Goal: Navigation & Orientation: Find specific page/section

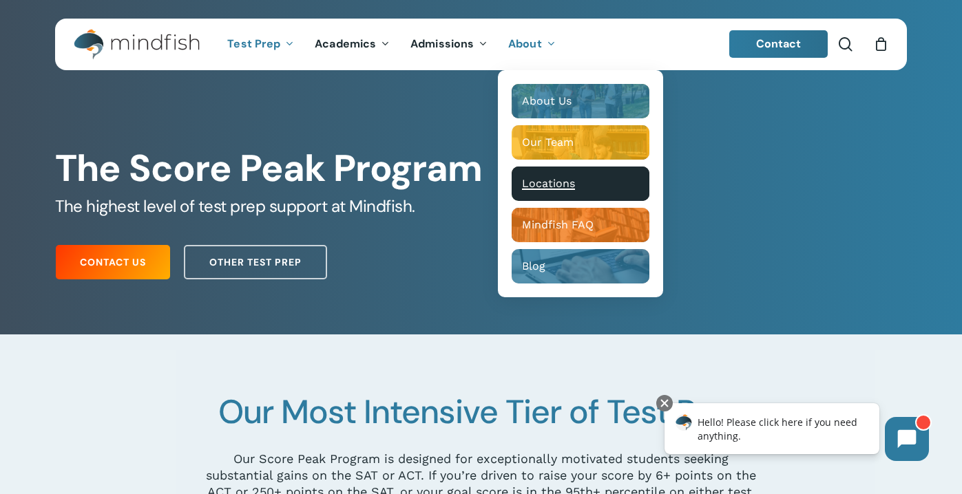
click at [550, 182] on span "Locations" at bounding box center [548, 183] width 53 height 13
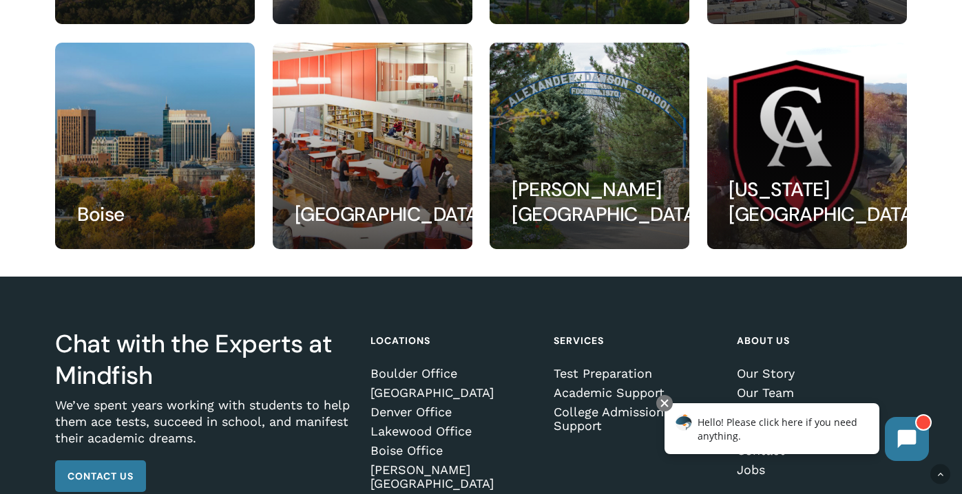
scroll to position [428, 0]
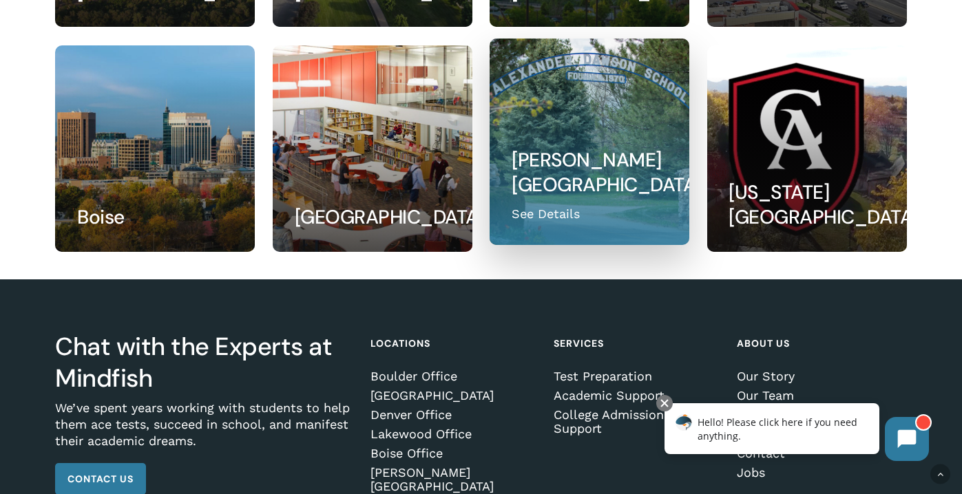
click at [613, 200] on link at bounding box center [589, 141] width 198 height 205
